Goal: Information Seeking & Learning: Learn about a topic

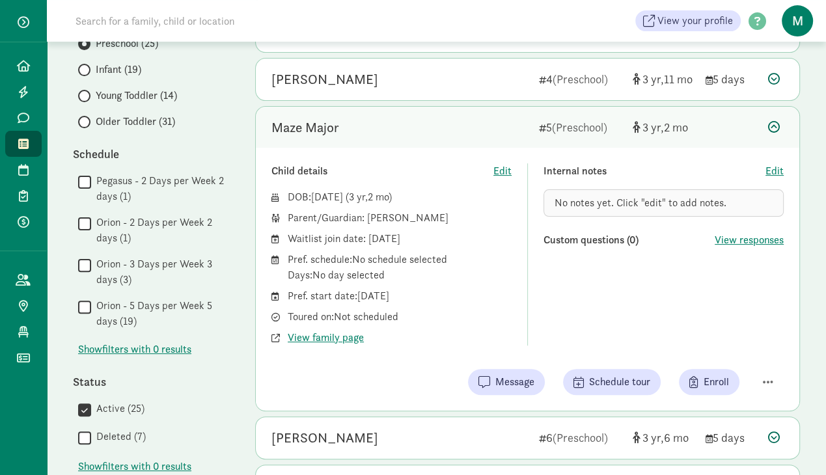
scroll to position [275, 0]
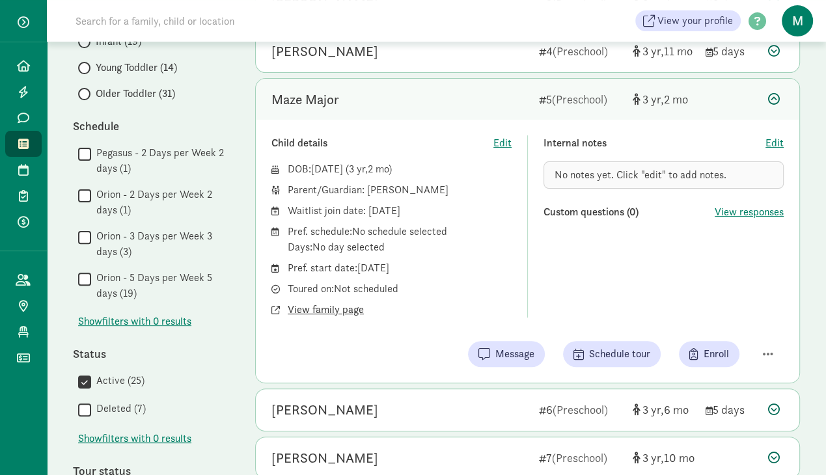
click at [331, 302] on span "View family page" at bounding box center [326, 310] width 76 height 16
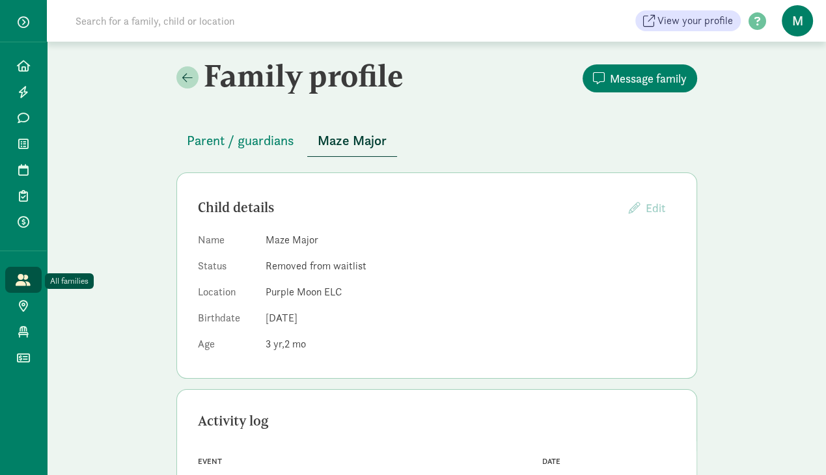
click at [31, 277] on link "All families" at bounding box center [23, 280] width 36 height 26
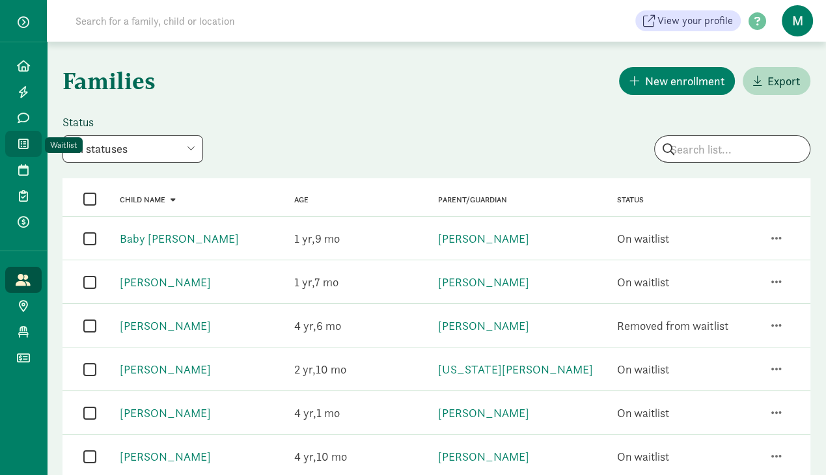
click at [21, 150] on link "Waitlist" at bounding box center [23, 144] width 36 height 26
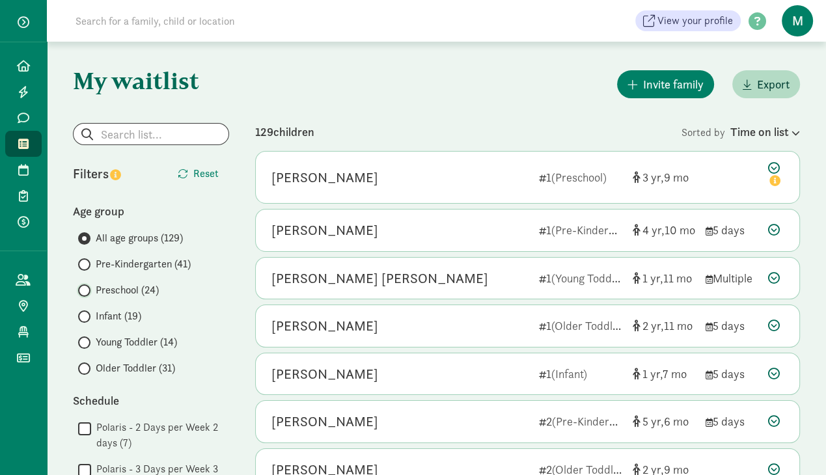
click at [85, 292] on input "Preschool (24)" at bounding box center [82, 291] width 8 height 8
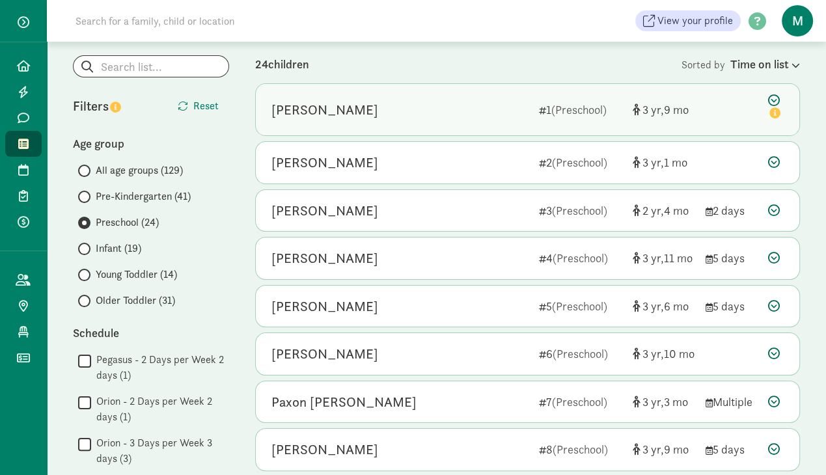
scroll to position [68, 0]
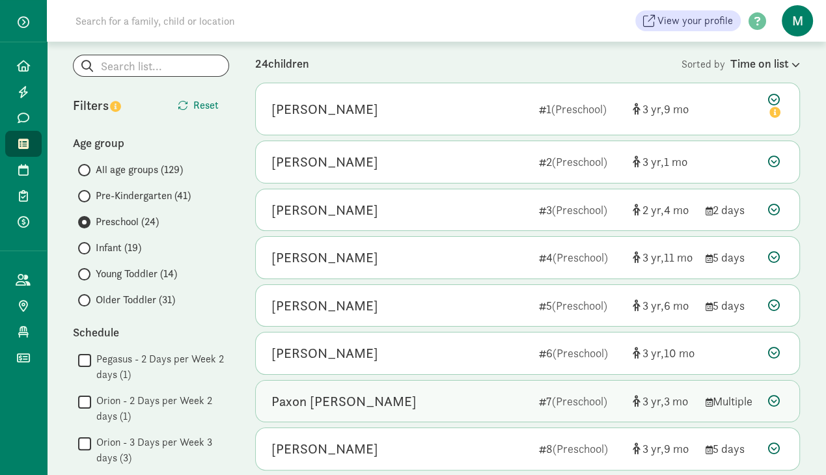
click at [331, 397] on div "Paxon Culver" at bounding box center [344, 401] width 145 height 21
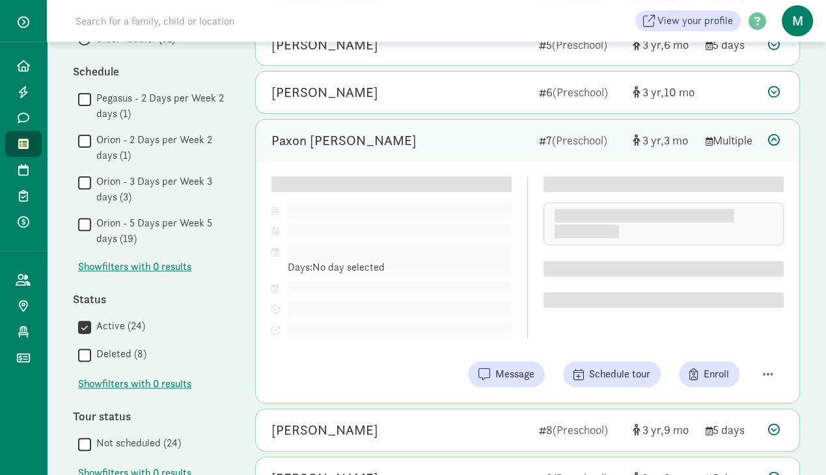
scroll to position [344, 0]
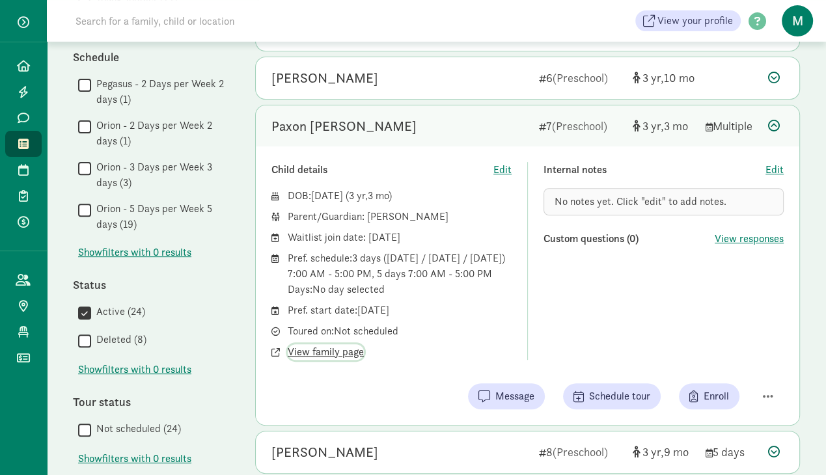
click at [318, 360] on span "View family page" at bounding box center [326, 352] width 76 height 16
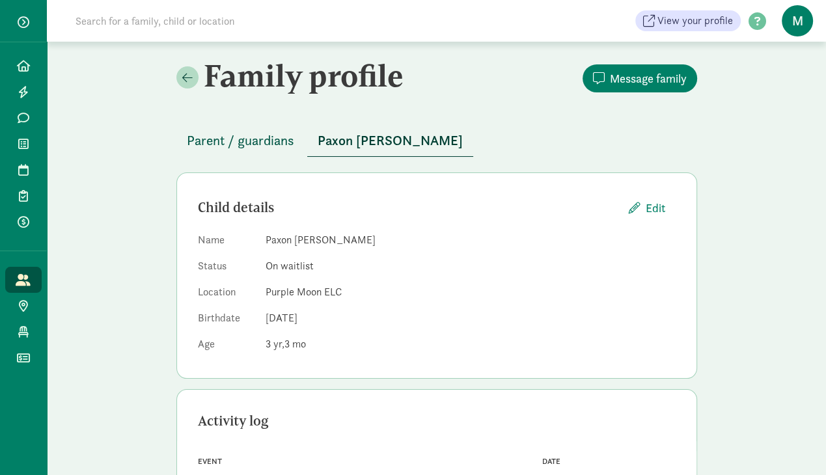
click at [227, 137] on span "Parent / guardians" at bounding box center [240, 140] width 107 height 21
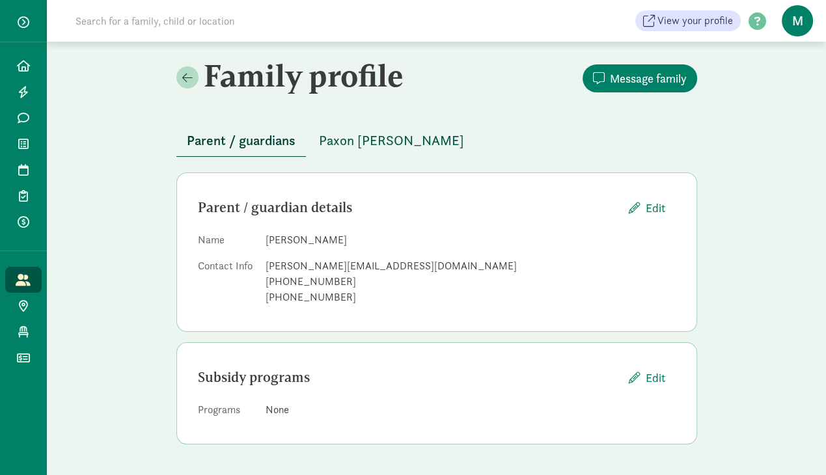
click at [355, 143] on span "Paxon [PERSON_NAME]" at bounding box center [391, 140] width 145 height 21
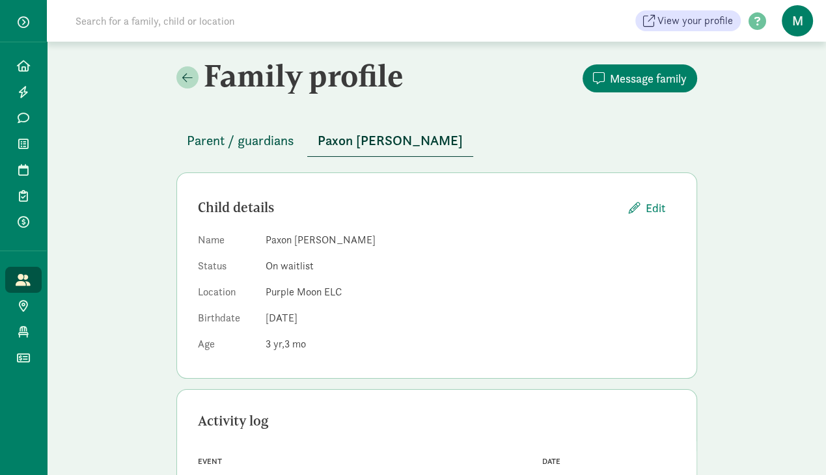
click at [217, 139] on span "Parent / guardians" at bounding box center [240, 140] width 107 height 21
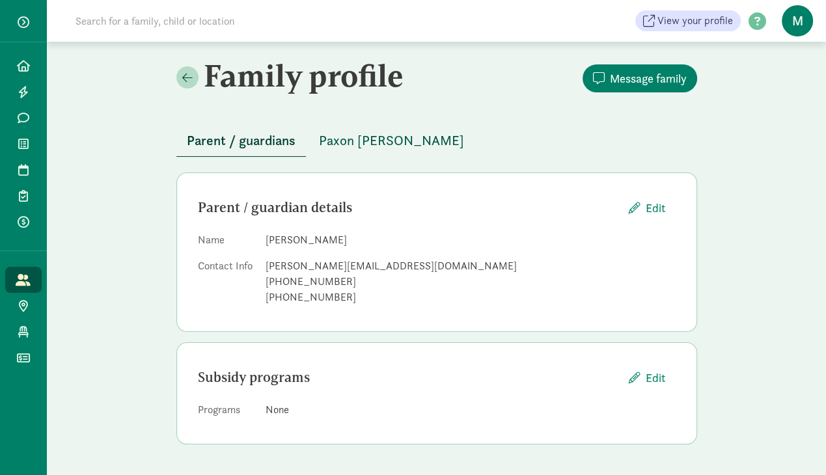
click at [332, 134] on span "Paxon Culver" at bounding box center [391, 140] width 145 height 21
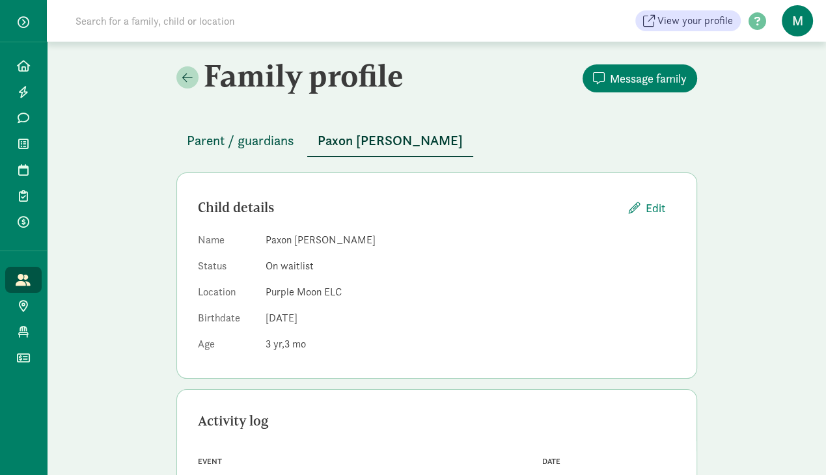
click at [211, 142] on span "Parent / guardians" at bounding box center [240, 140] width 107 height 21
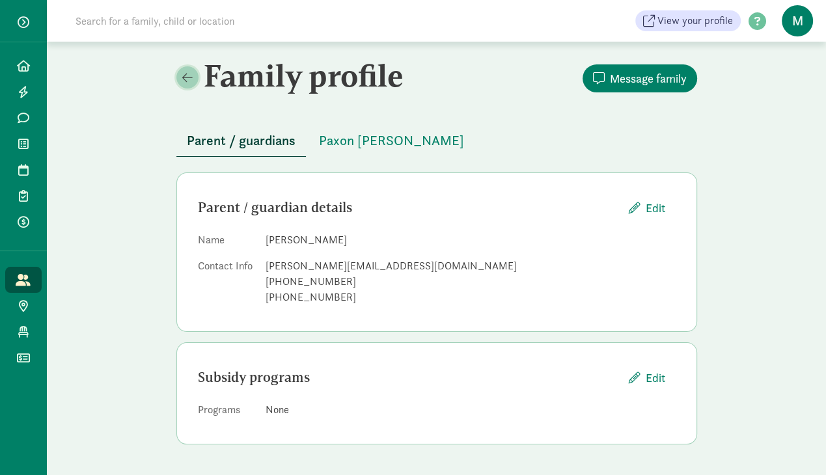
click at [191, 82] on span at bounding box center [187, 78] width 10 height 12
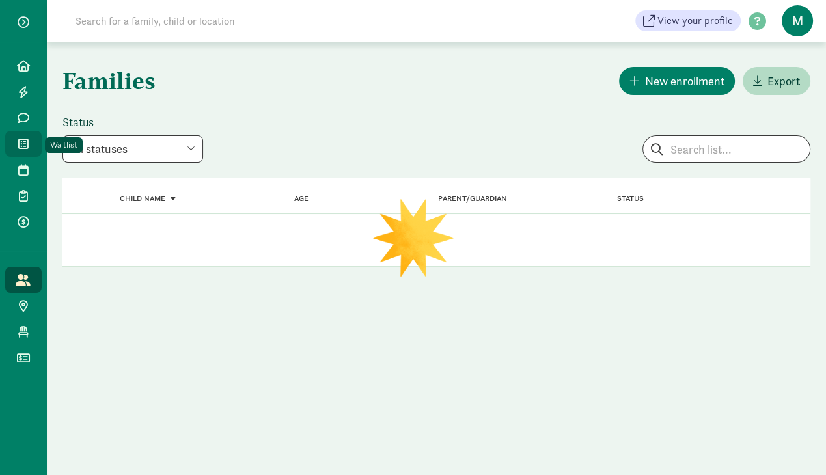
click at [27, 142] on icon at bounding box center [23, 144] width 10 height 12
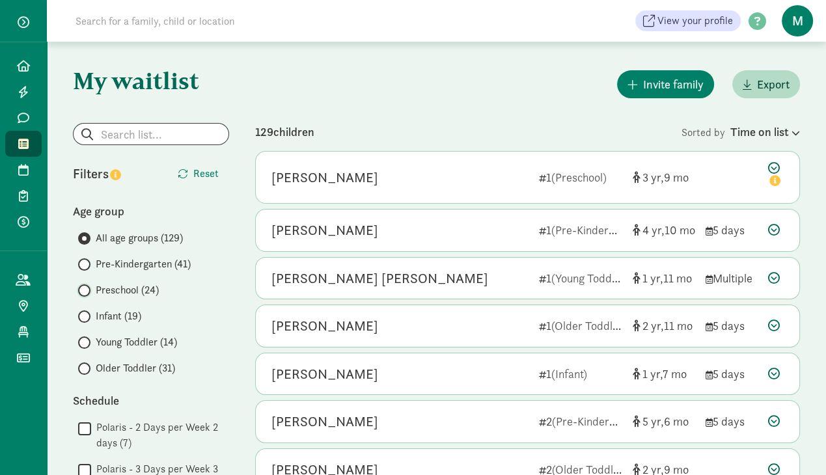
click at [85, 287] on input "Preschool (24)" at bounding box center [82, 291] width 8 height 8
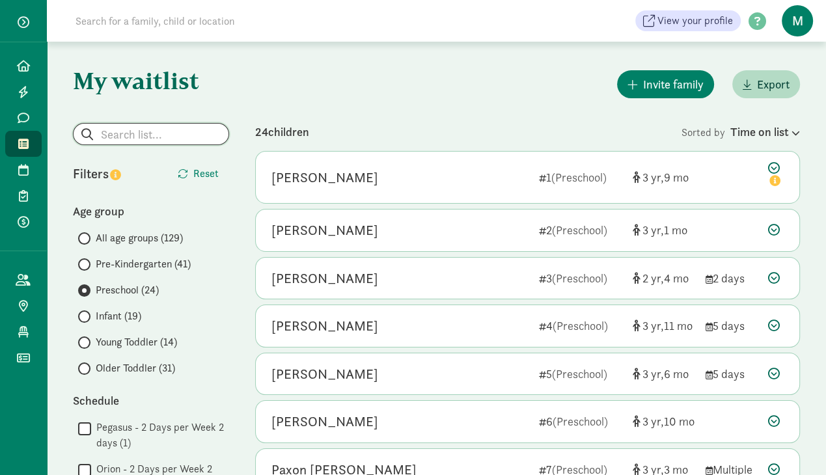
click at [137, 127] on input "search" at bounding box center [151, 134] width 155 height 21
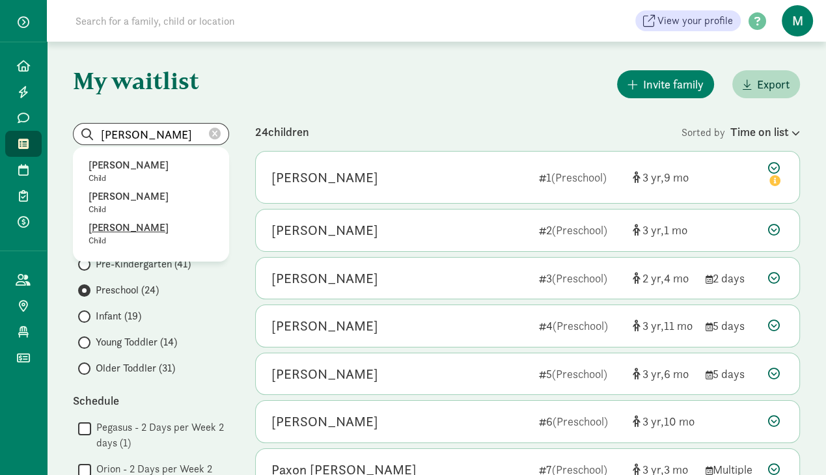
click at [129, 225] on p "Ruth Knuepfer" at bounding box center [151, 228] width 125 height 16
type input "Ruth Knuepfer"
radio input "true"
radio input "false"
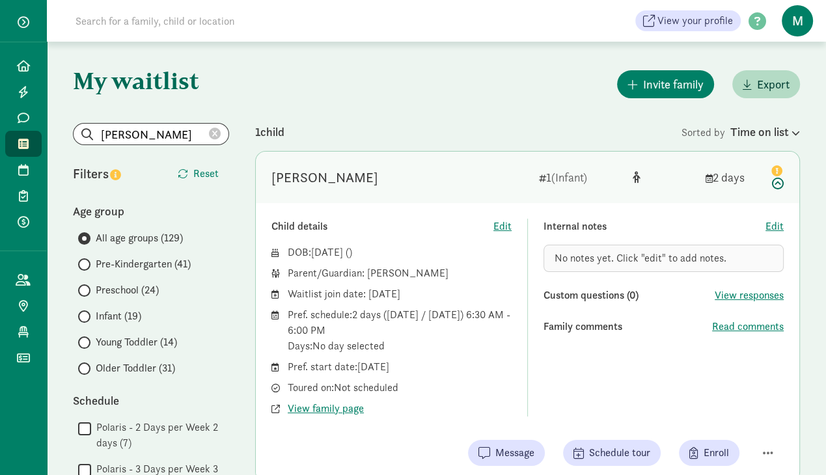
scroll to position [68, 0]
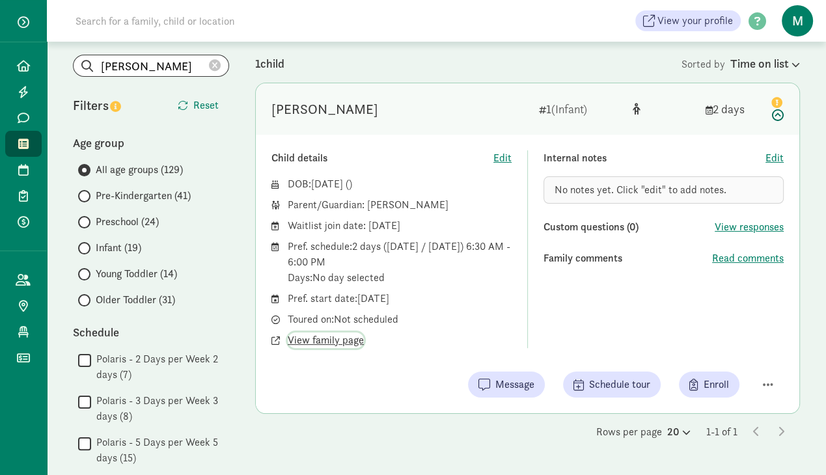
click at [343, 342] on span "View family page" at bounding box center [326, 341] width 76 height 16
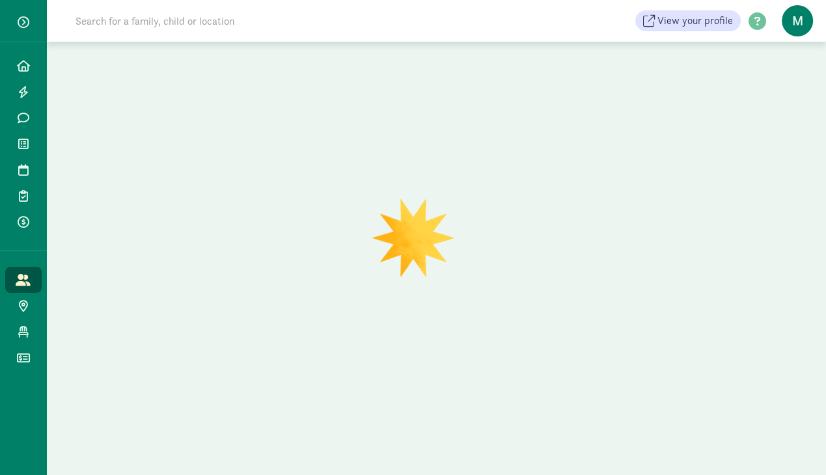
click at [137, 59] on div at bounding box center [436, 259] width 779 height 434
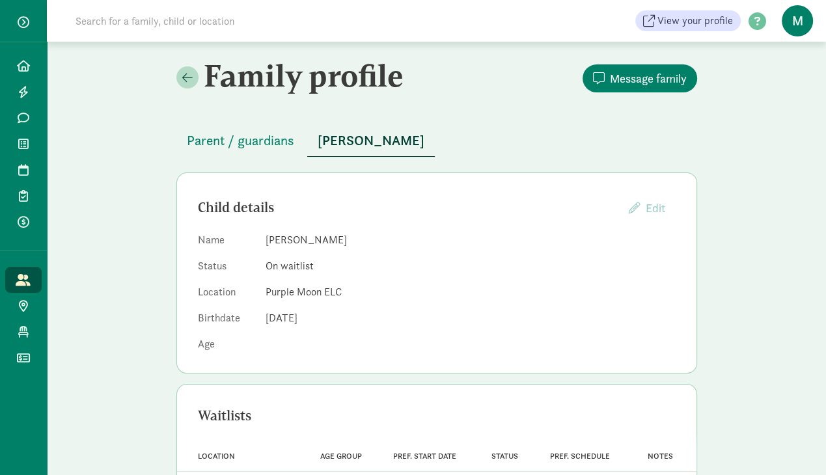
scroll to position [60, 0]
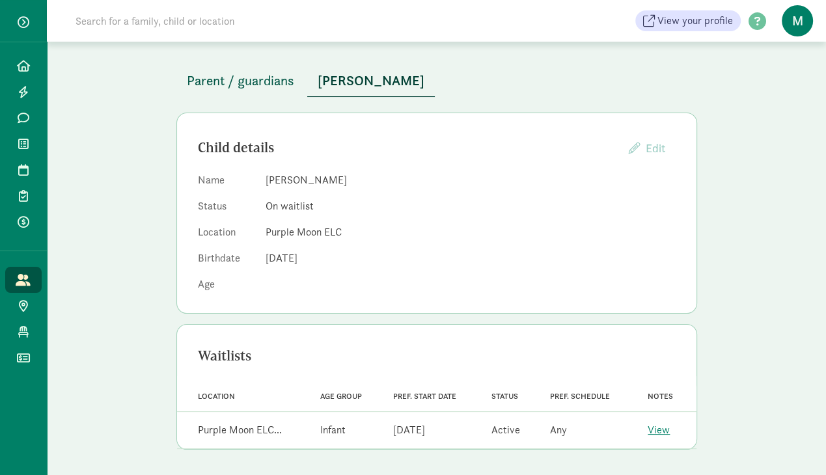
click at [217, 77] on span "Parent / guardians" at bounding box center [240, 80] width 107 height 21
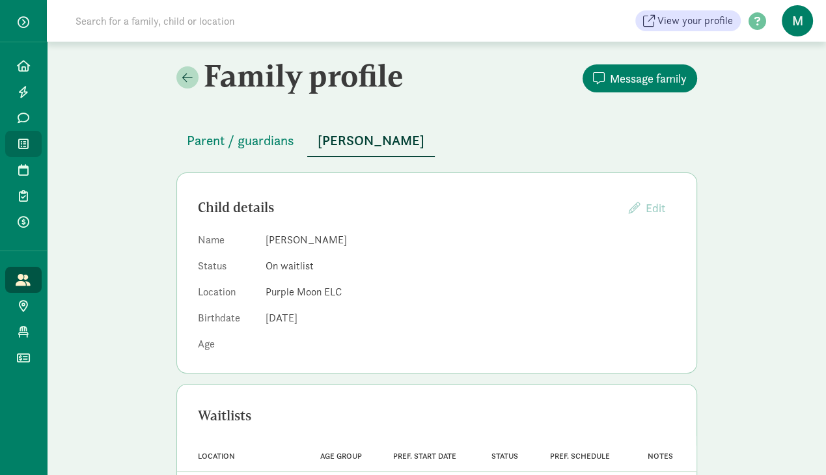
click at [24, 139] on icon at bounding box center [23, 144] width 10 height 12
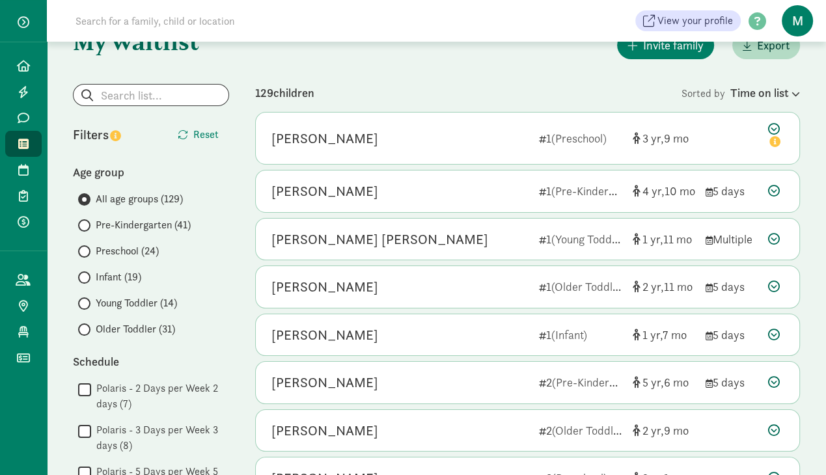
scroll to position [68, 0]
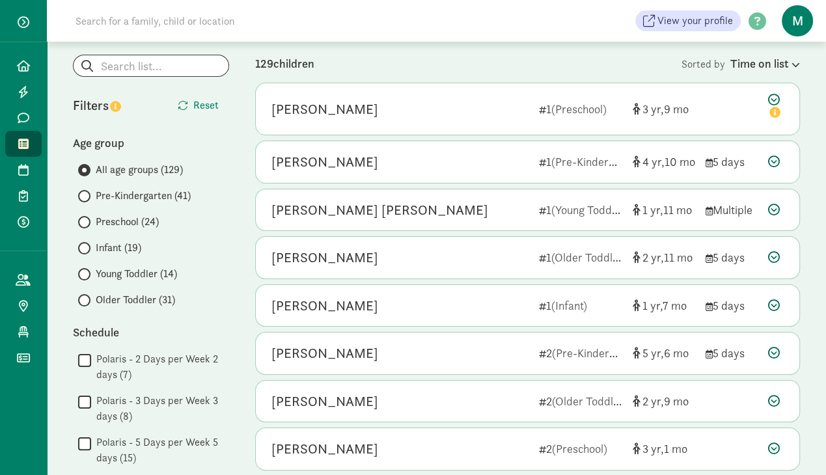
click at [121, 249] on span "Infant (19)" at bounding box center [119, 248] width 46 height 16
click at [87, 249] on input "Infant (19)" at bounding box center [82, 248] width 8 height 8
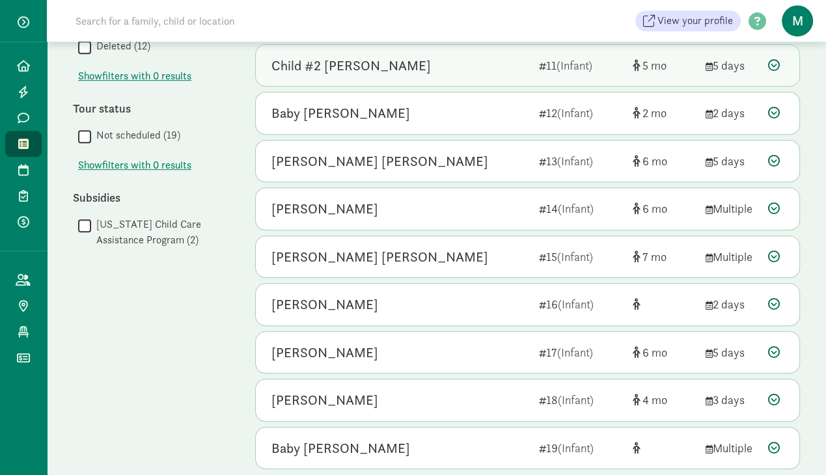
scroll to position [636, 0]
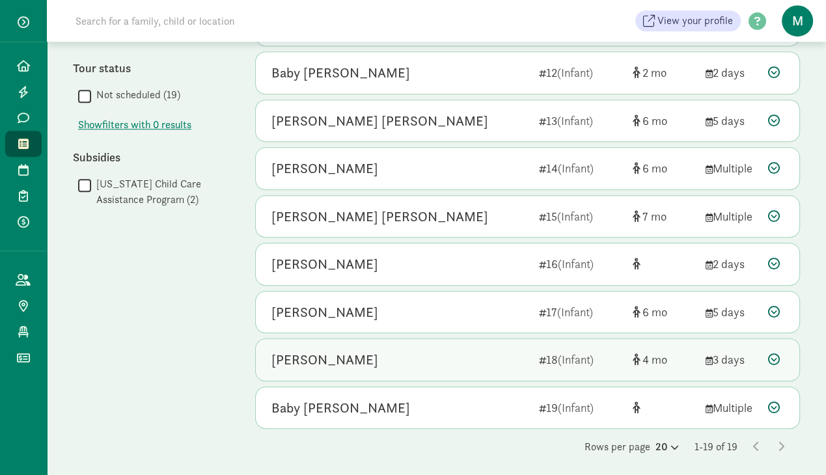
click at [772, 354] on icon at bounding box center [774, 360] width 12 height 12
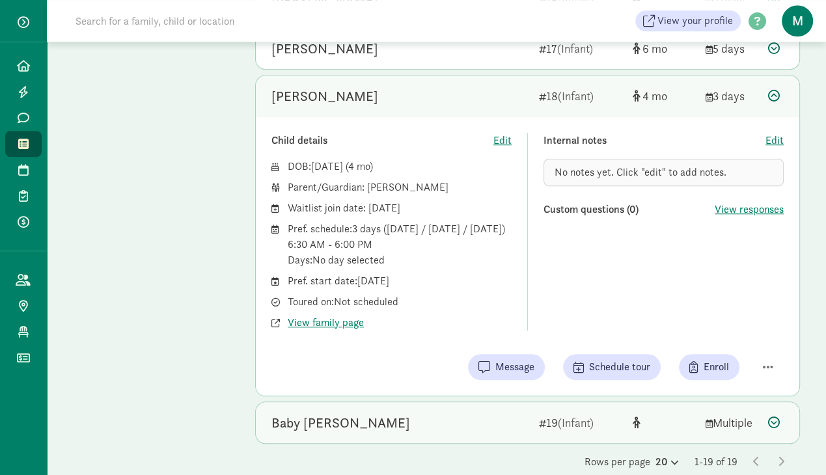
scroll to position [912, 0]
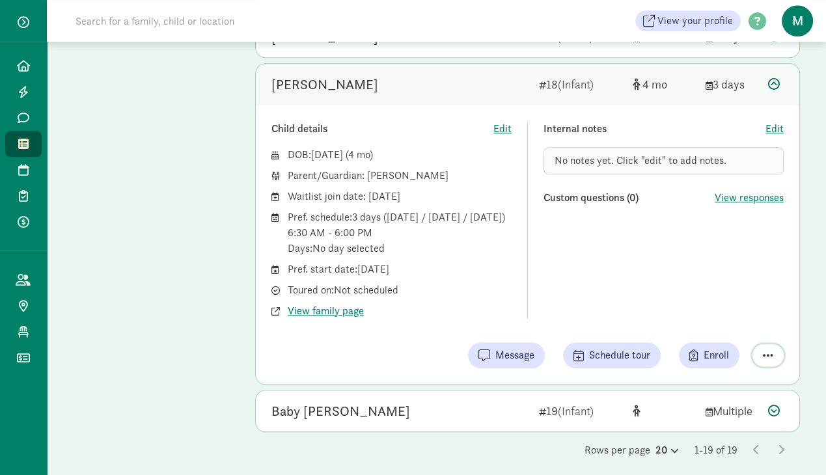
click at [763, 353] on button "button" at bounding box center [768, 355] width 31 height 22
click at [717, 317] on div "Remove from list" at bounding box center [722, 323] width 101 height 16
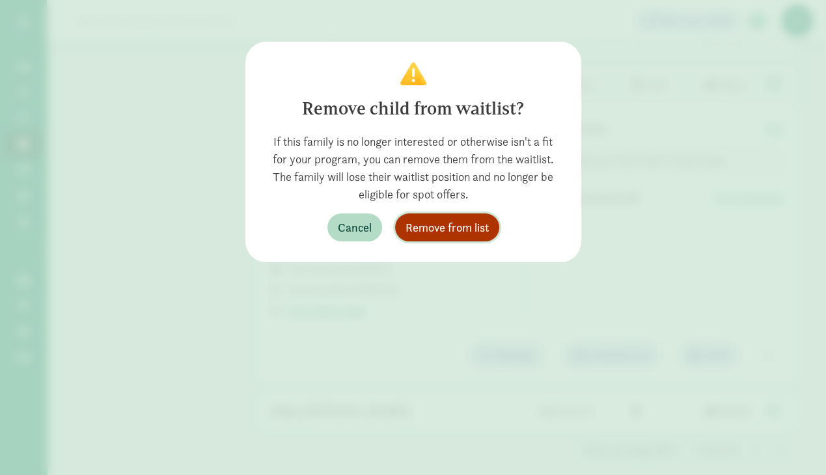
click at [436, 224] on span "Remove from list" at bounding box center [447, 228] width 83 height 18
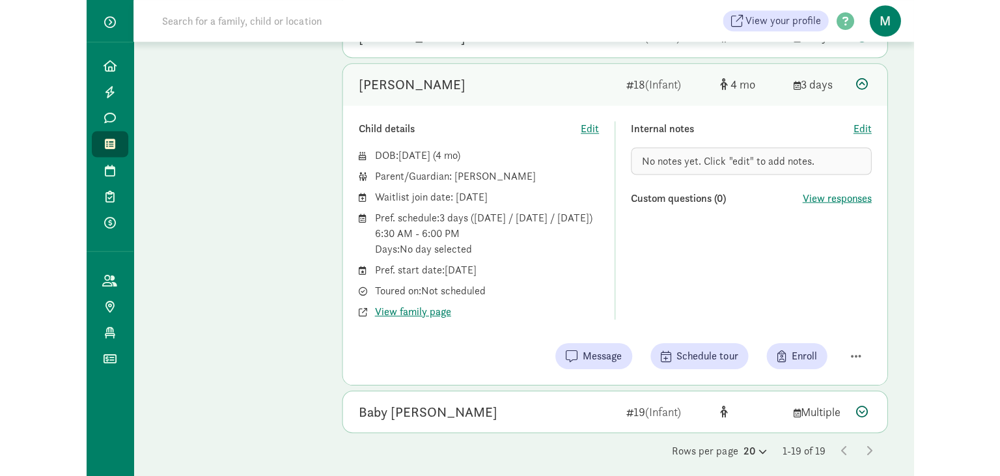
scroll to position [589, 0]
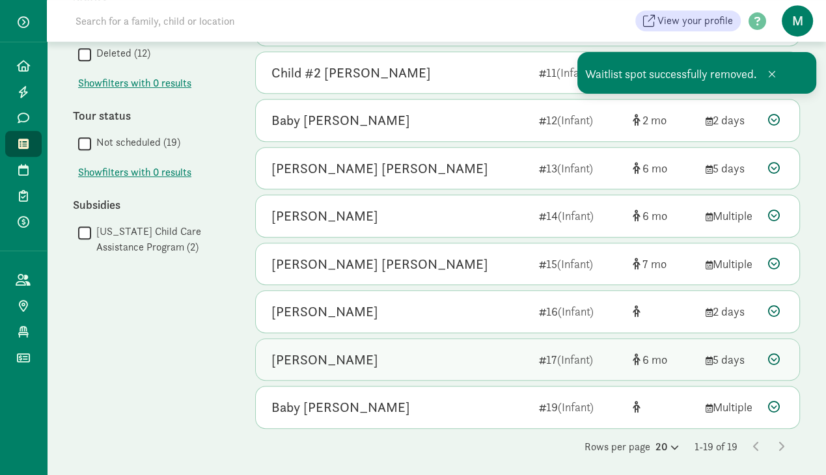
click at [781, 355] on div at bounding box center [776, 360] width 16 height 18
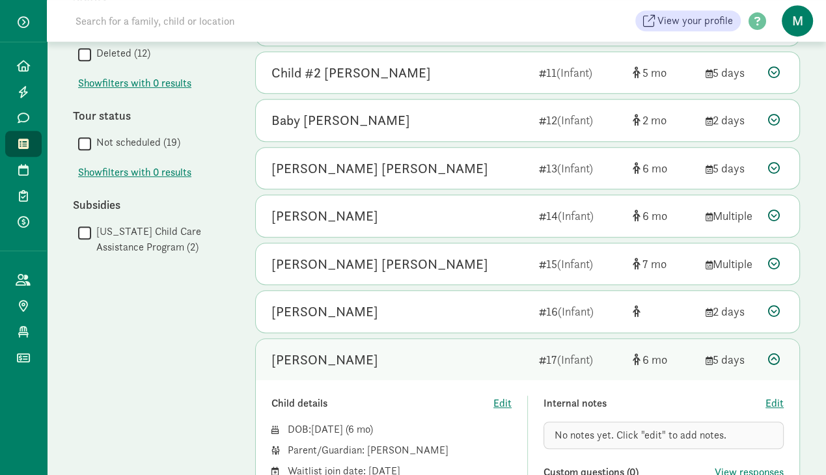
click at [432, 397] on div "Child details" at bounding box center [383, 404] width 222 height 16
click at [779, 396] on span "Edit" at bounding box center [775, 404] width 18 height 16
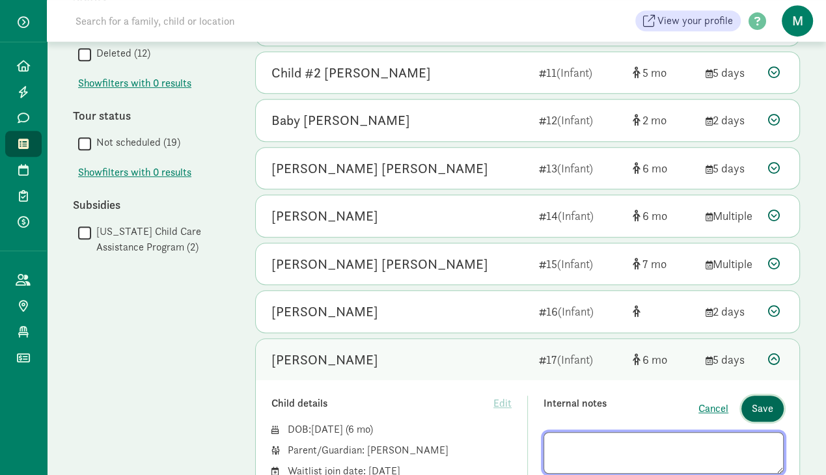
click at [779, 396] on button "Save" at bounding box center [763, 409] width 42 height 26
drag, startPoint x: 736, startPoint y: 400, endPoint x: 725, endPoint y: 402, distance: 11.4
click at [735, 400] on div "Internal notes Cancel Save" at bounding box center [664, 409] width 240 height 26
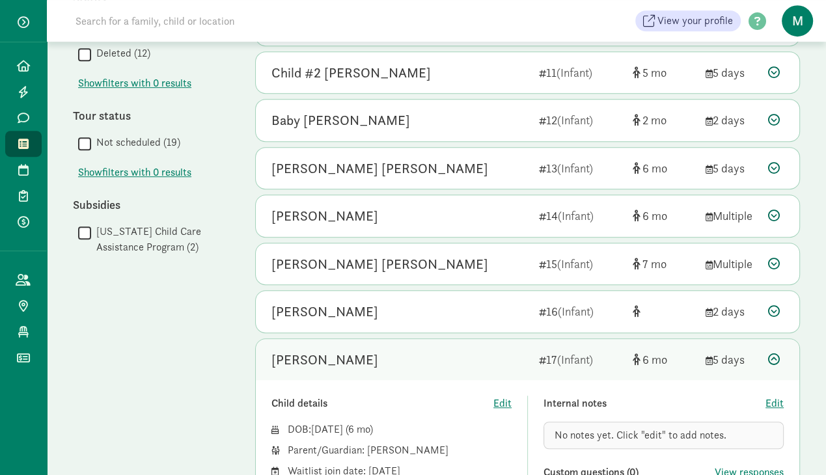
click at [718, 404] on div "Internal notes" at bounding box center [655, 404] width 222 height 16
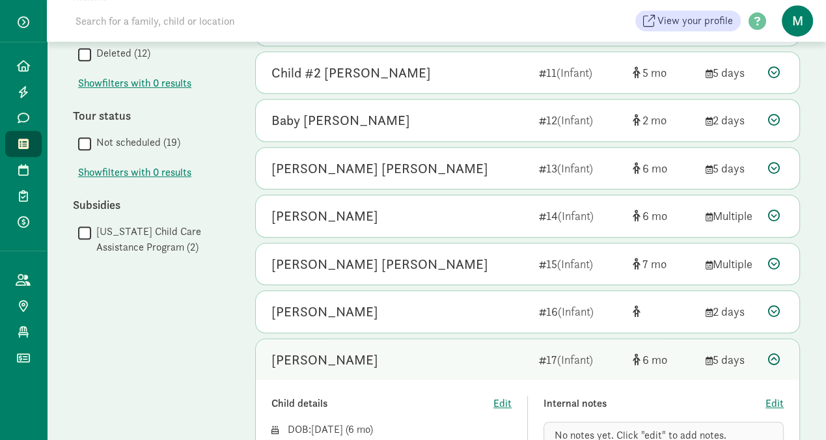
click at [701, 428] on span "No notes yet. Click "edit" to add notes." at bounding box center [641, 435] width 172 height 14
click at [210, 442] on html "Home Leads Messages Waitlist Tours Enrollments Payments All families Public pro…" at bounding box center [413, 77] width 826 height 1333
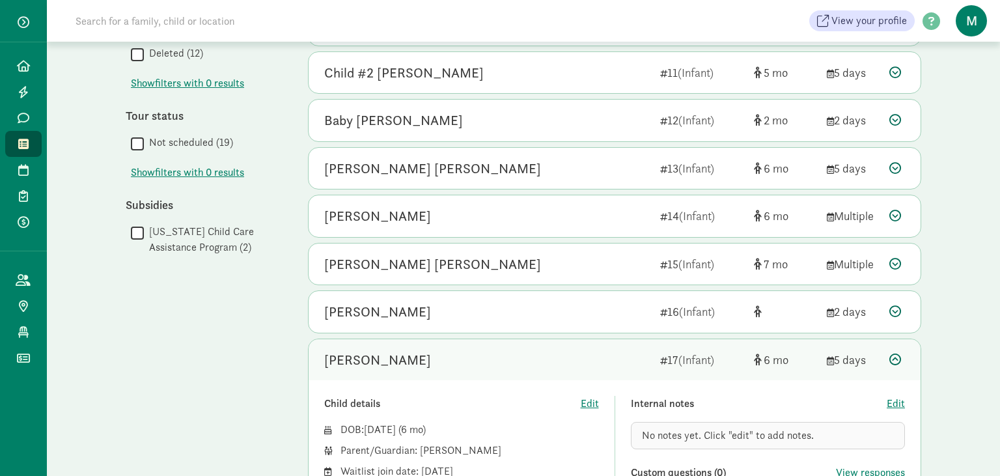
click at [372, 356] on div "[PERSON_NAME]" at bounding box center [377, 360] width 107 height 21
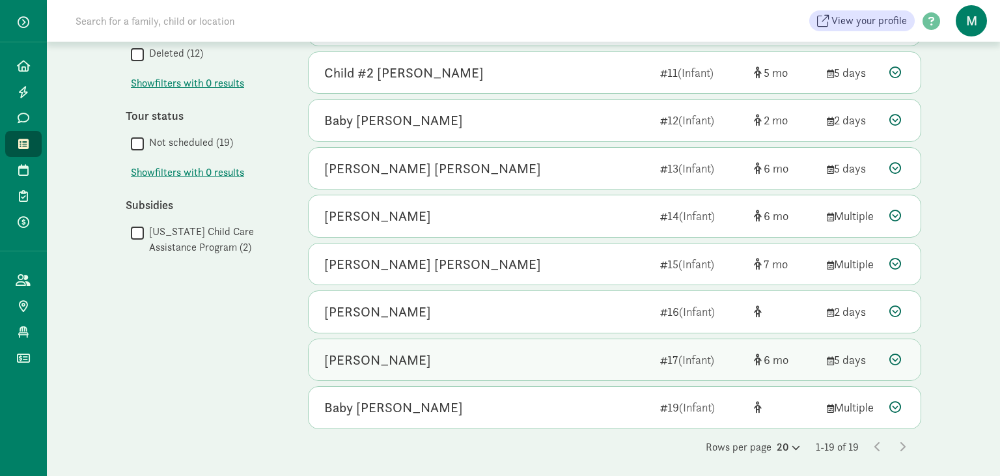
click at [826, 357] on icon at bounding box center [896, 360] width 12 height 12
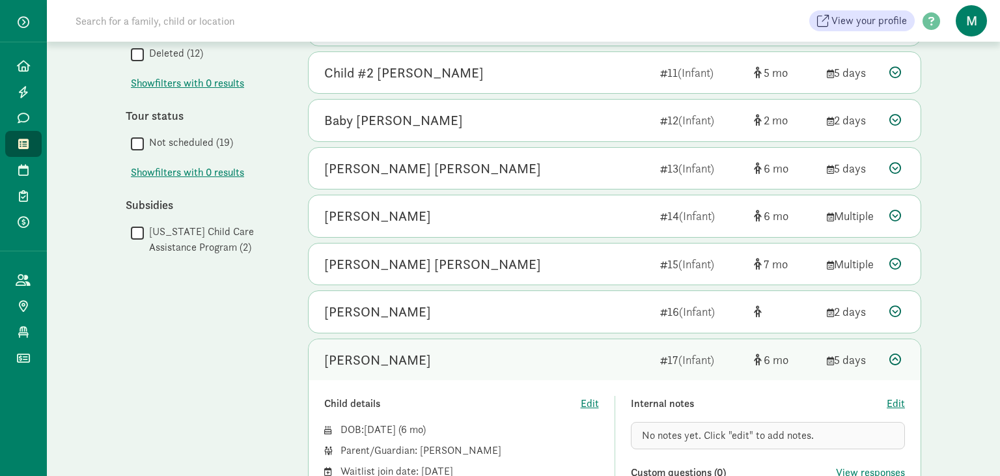
click at [378, 350] on div "[PERSON_NAME]" at bounding box center [377, 360] width 107 height 21
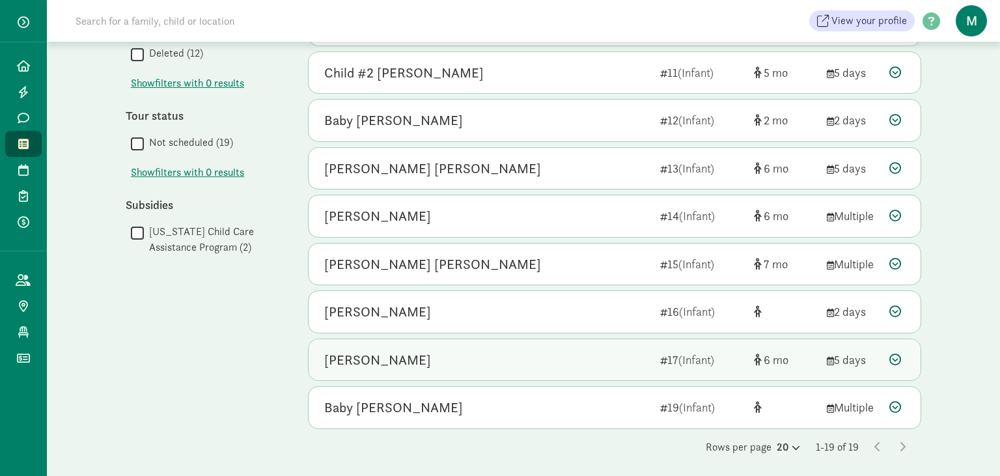
click at [353, 356] on div "[PERSON_NAME]" at bounding box center [377, 360] width 107 height 21
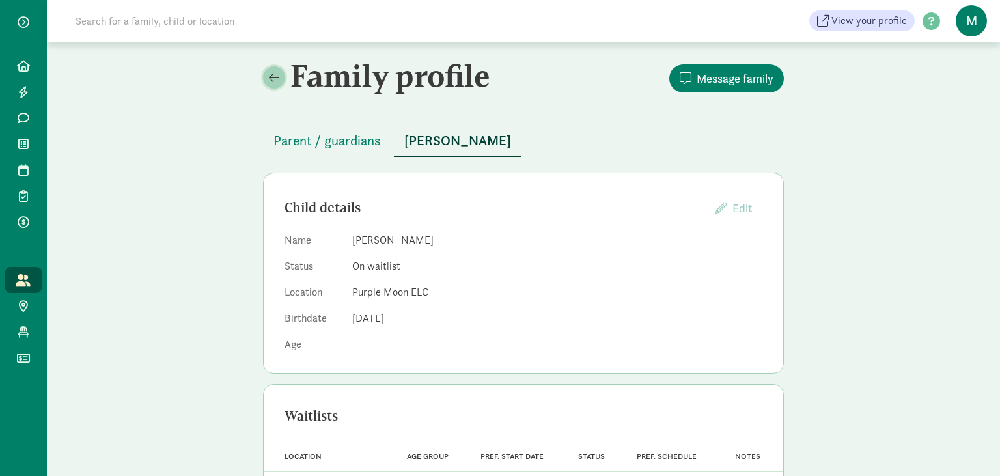
click at [273, 77] on span at bounding box center [274, 78] width 10 height 12
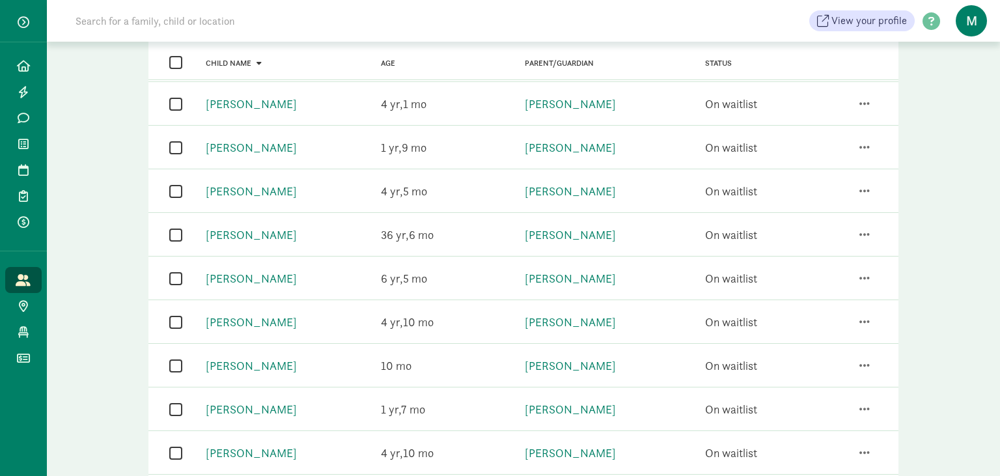
scroll to position [482, 0]
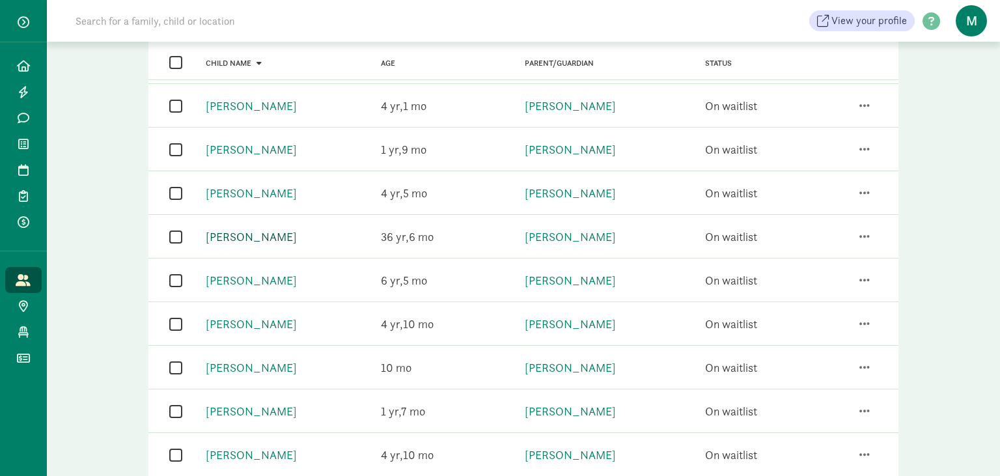
click at [268, 238] on link "Alejandra Giraldo" at bounding box center [251, 236] width 91 height 15
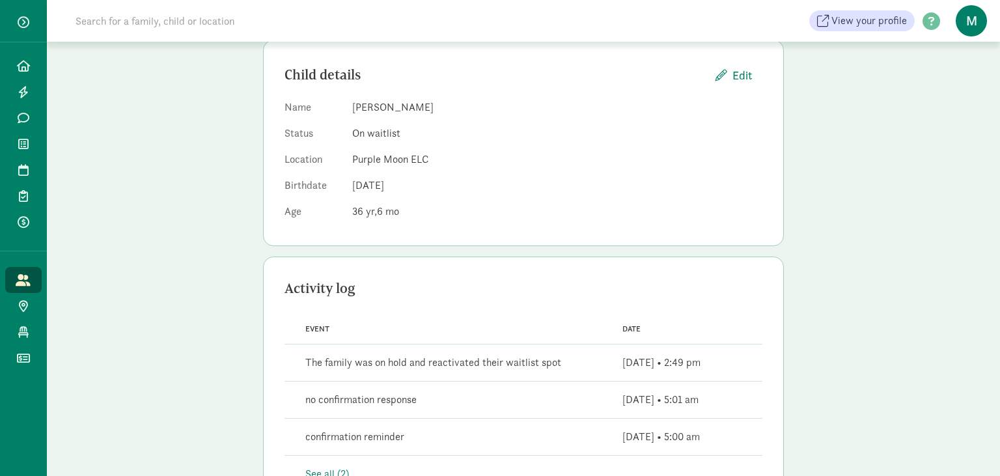
scroll to position [76, 0]
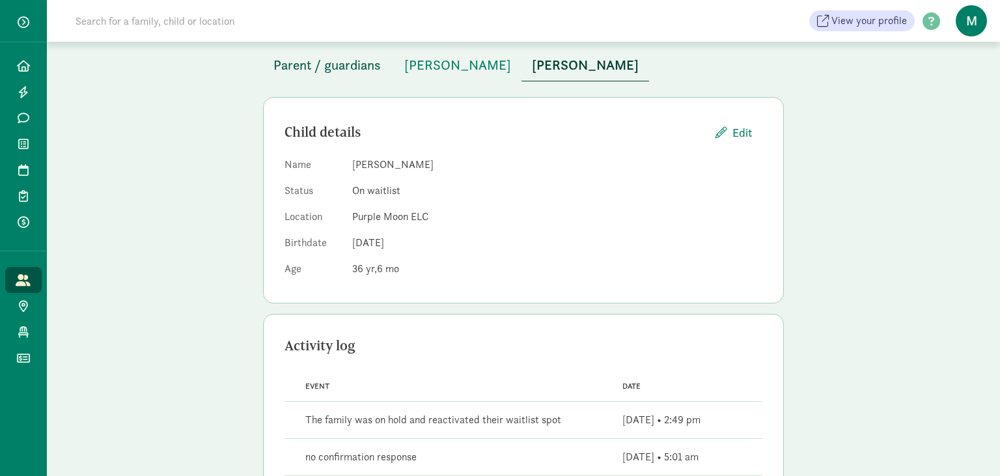
click at [313, 66] on span "Parent / guardians" at bounding box center [326, 65] width 107 height 21
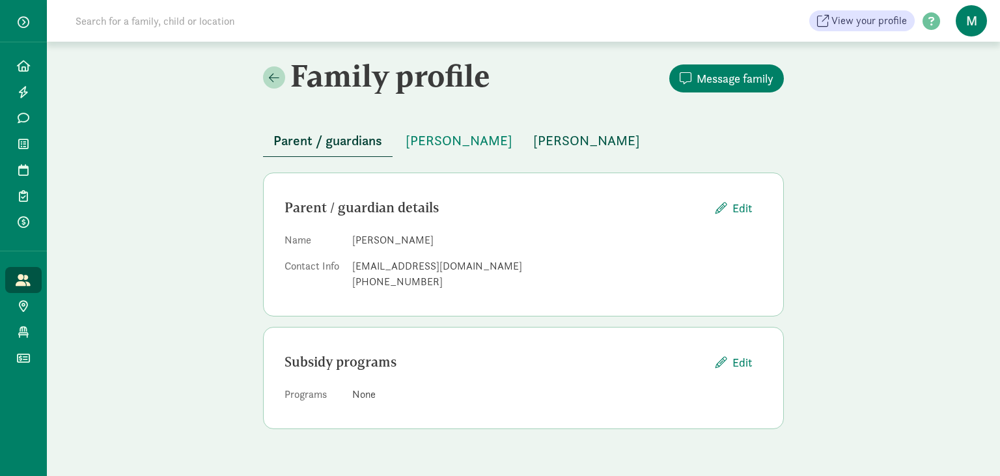
click at [533, 145] on span "Alejandra Giraldo" at bounding box center [586, 140] width 107 height 21
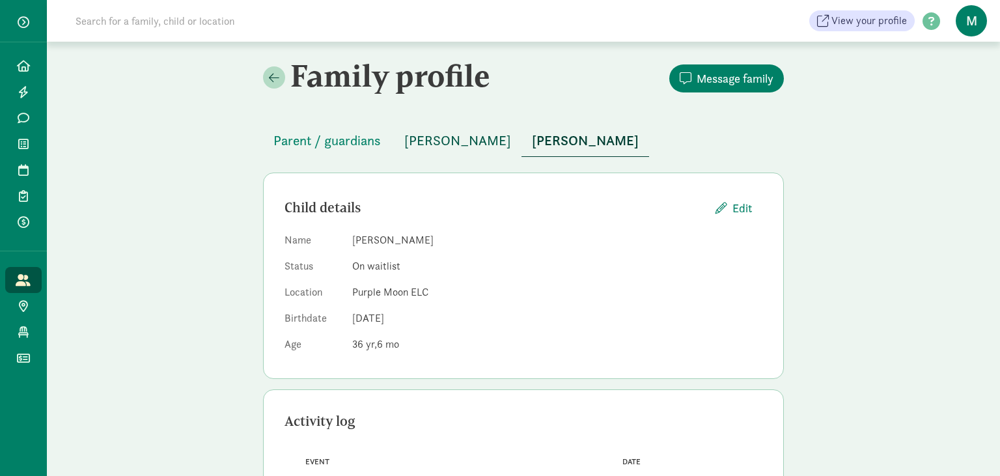
click at [432, 147] on span "[PERSON_NAME]" at bounding box center [457, 140] width 107 height 21
click at [532, 138] on span "Alejandra Giraldo" at bounding box center [585, 140] width 107 height 21
click at [297, 138] on span "Parent / guardians" at bounding box center [326, 140] width 107 height 21
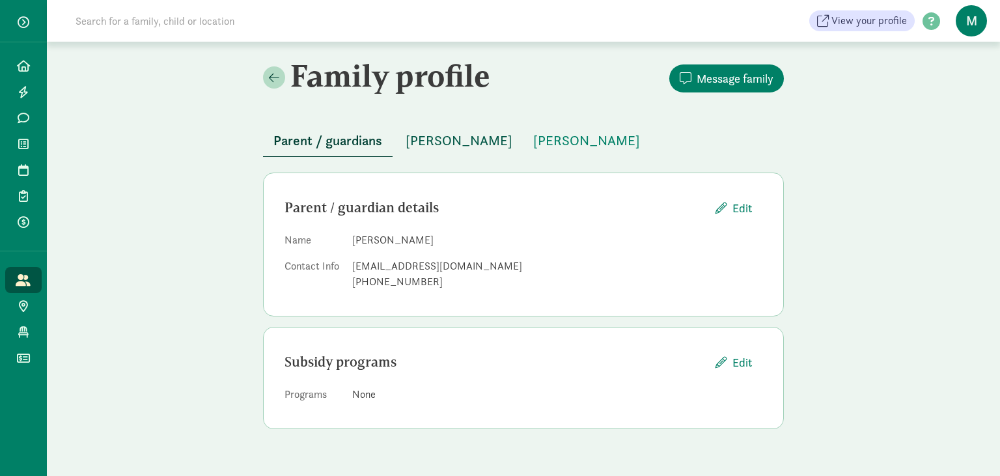
click at [443, 132] on span "[PERSON_NAME]" at bounding box center [459, 140] width 107 height 21
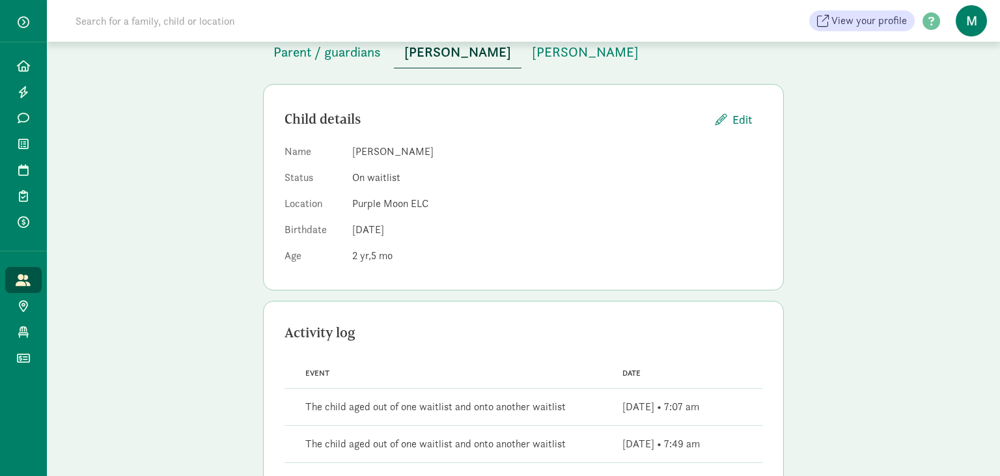
scroll to position [60, 0]
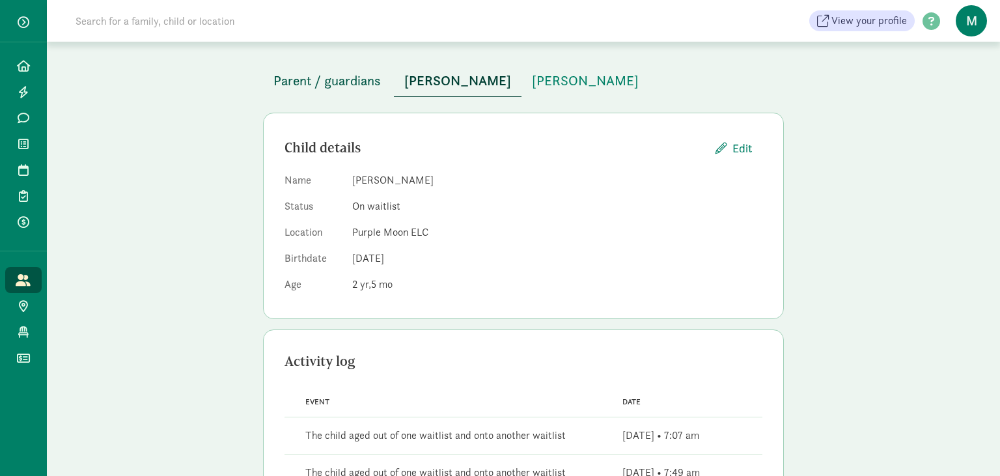
click at [318, 74] on span "Parent / guardians" at bounding box center [326, 80] width 107 height 21
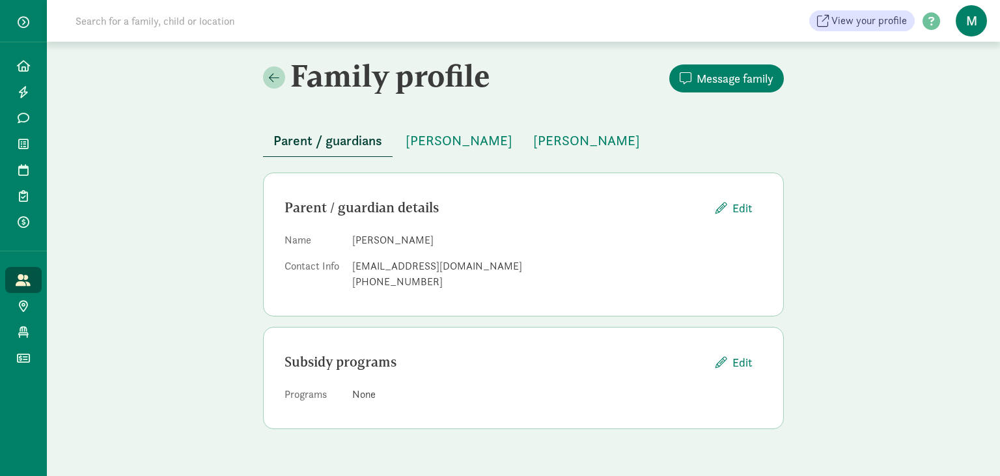
drag, startPoint x: 525, startPoint y: 265, endPoint x: 353, endPoint y: 272, distance: 172.1
click at [353, 272] on div "antoniavergaragiraldo2016@gmail.com" at bounding box center [557, 267] width 410 height 16
copy div "antoniavergaragiraldo2016@gmail.com"
click at [871, 204] on div "Family profile Message family Parent / guardians Kai Zuluaga Alejandra Giraldo …" at bounding box center [523, 249] width 953 height 414
click at [921, 331] on div "Family profile Message family Parent / guardians Kai Zuluaga Alejandra Giraldo …" at bounding box center [523, 249] width 953 height 414
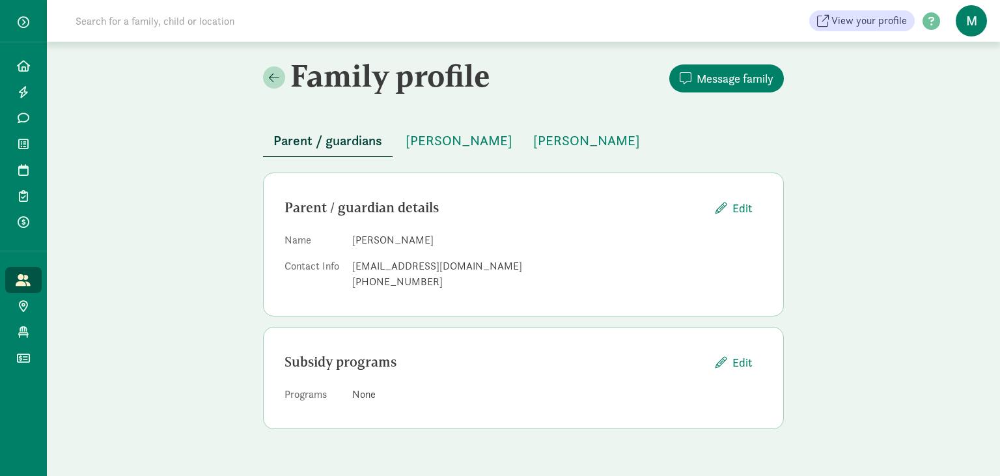
click at [316, 147] on span "Parent / guardians" at bounding box center [327, 140] width 109 height 21
click at [537, 138] on span "Alejandra Giraldo" at bounding box center [586, 140] width 107 height 21
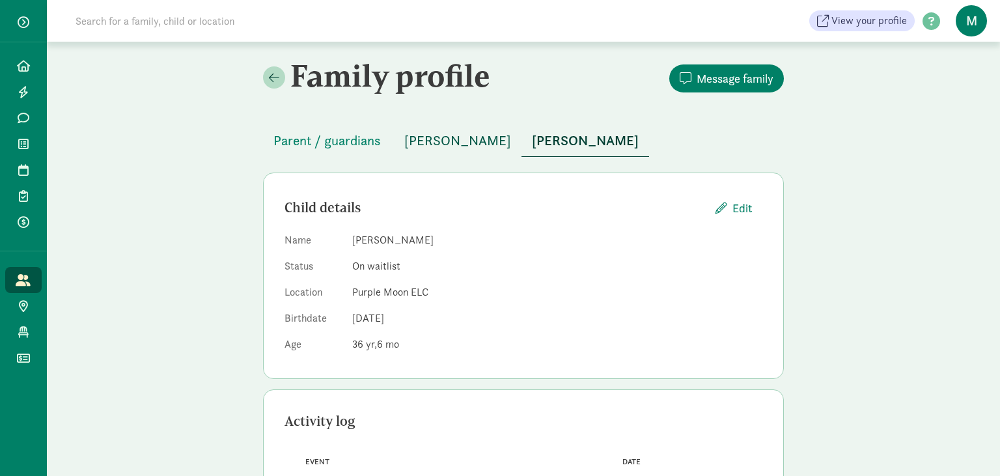
click at [456, 145] on span "[PERSON_NAME]" at bounding box center [457, 140] width 107 height 21
click at [566, 145] on span "Alejandra Giraldo" at bounding box center [585, 140] width 107 height 21
click at [293, 142] on span "Parent / guardians" at bounding box center [326, 140] width 107 height 21
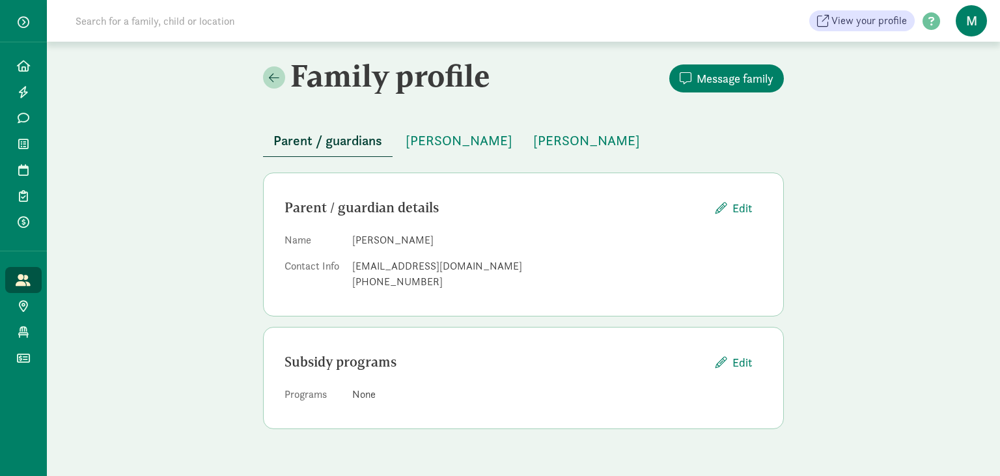
scroll to position [60, 0]
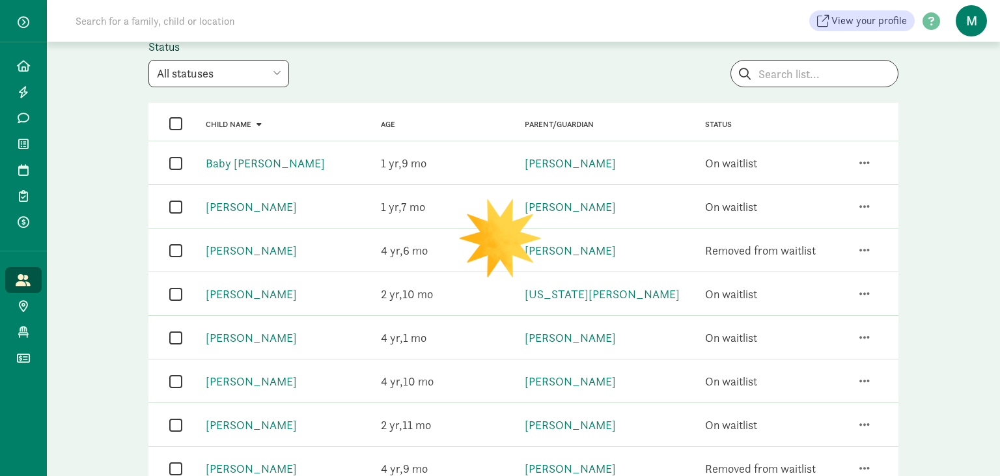
scroll to position [482, 0]
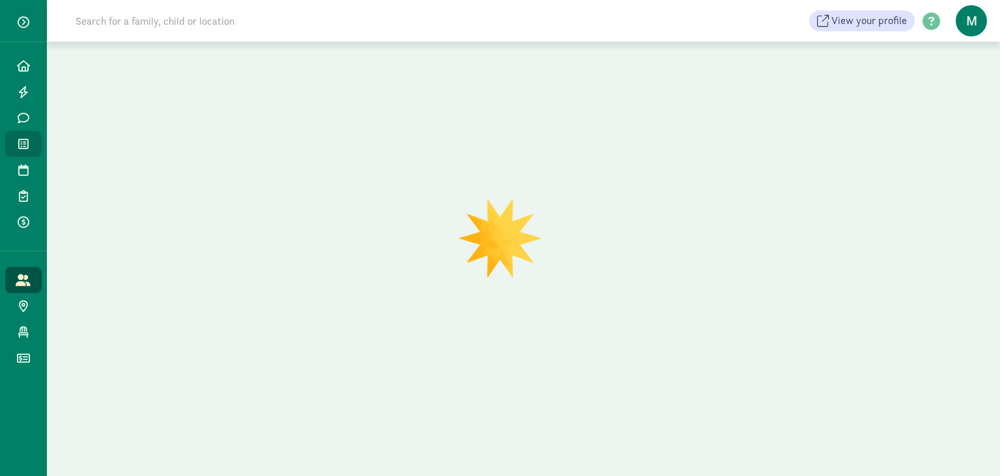
click at [28, 144] on icon at bounding box center [23, 144] width 10 height 12
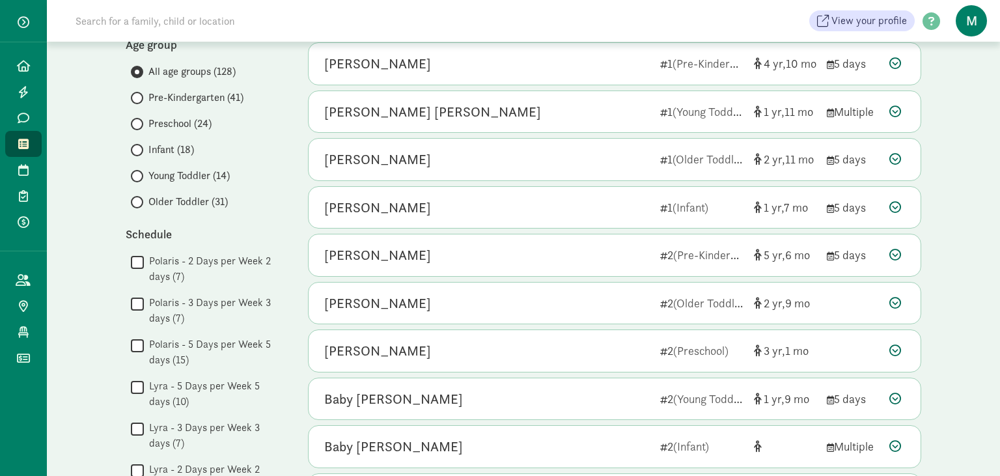
scroll to position [137, 0]
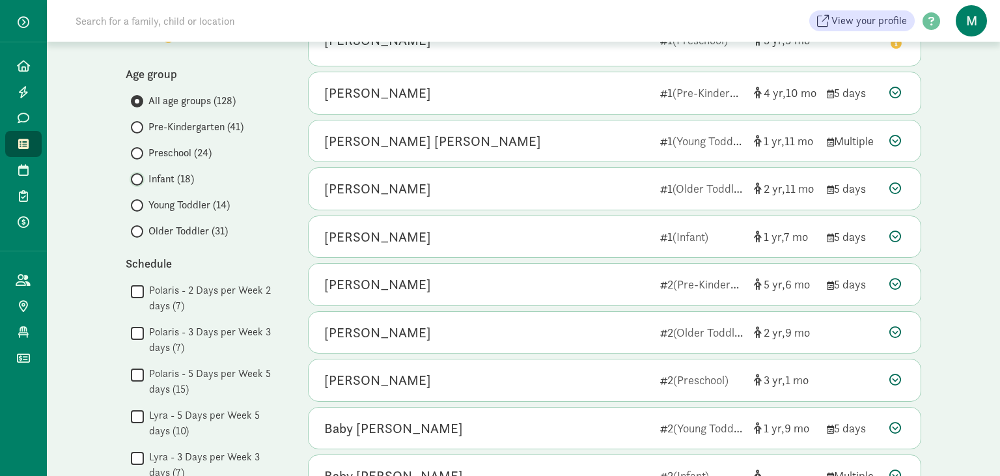
click at [138, 177] on input "Infant (18)" at bounding box center [135, 179] width 8 height 8
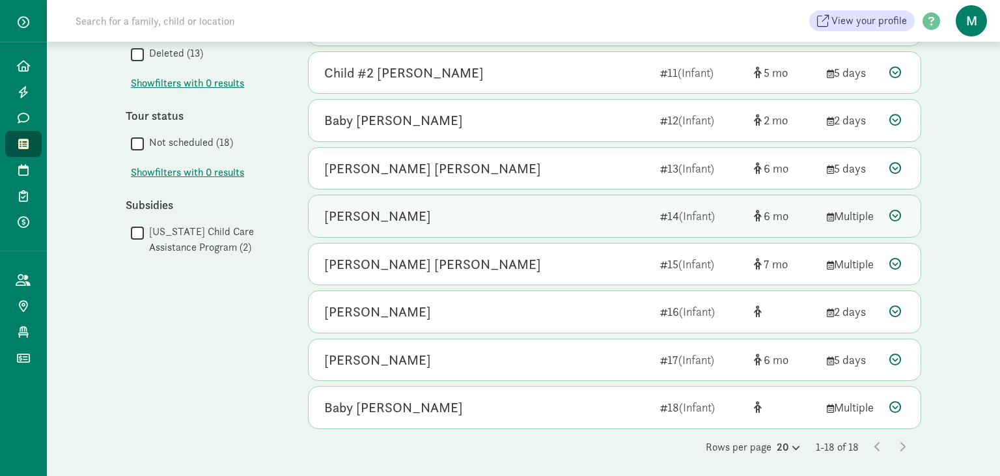
scroll to position [520, 0]
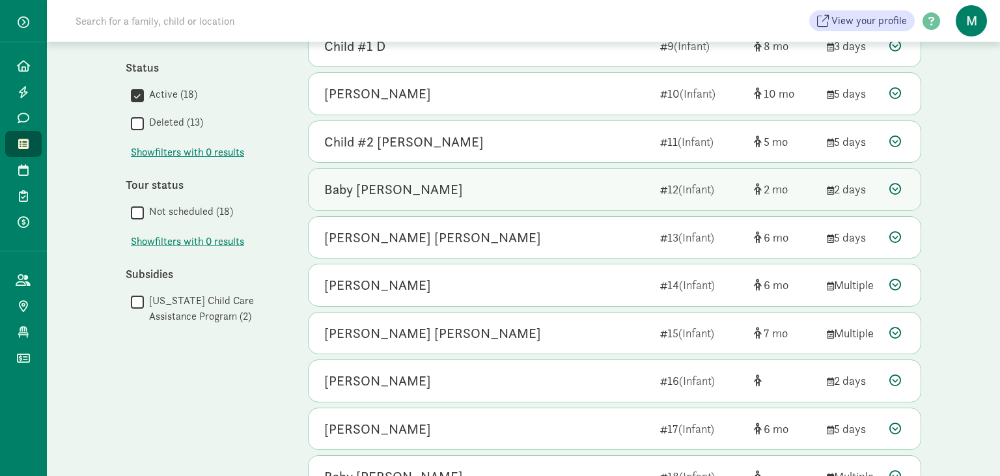
click at [350, 191] on div "Baby [PERSON_NAME]" at bounding box center [393, 189] width 139 height 21
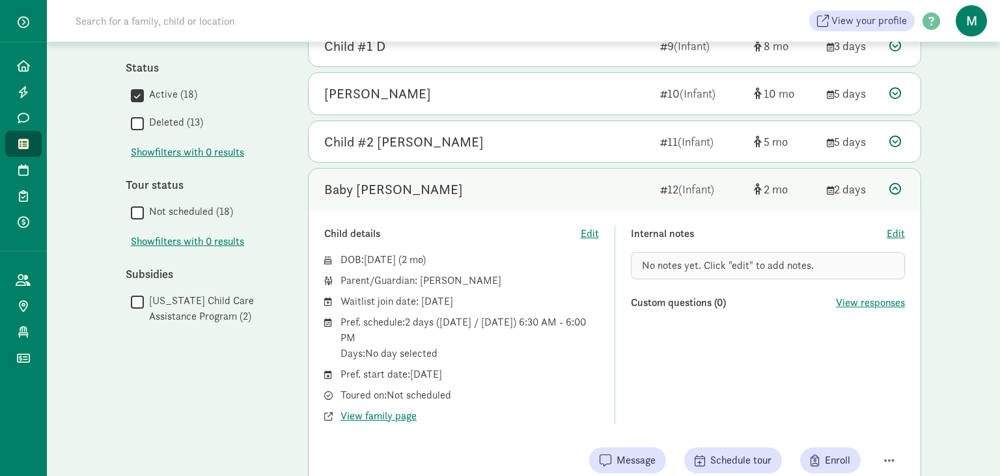
click at [511, 404] on div "DOB: [DATE] ( 2 ) Parent/Guardian: [PERSON_NAME] Waitlist join date: [DATE] Pre…" at bounding box center [461, 338] width 275 height 172
drag, startPoint x: 517, startPoint y: 392, endPoint x: 496, endPoint y: 317, distance: 77.7
click at [517, 408] on div "Toured on: Not scheduled" at bounding box center [470, 416] width 259 height 16
click at [542, 400] on div "DOB: [DATE] ( 2 ) Parent/Guardian: [PERSON_NAME] Waitlist join date: [DATE] Pre…" at bounding box center [461, 338] width 275 height 172
